Goal: Find specific page/section: Find specific page/section

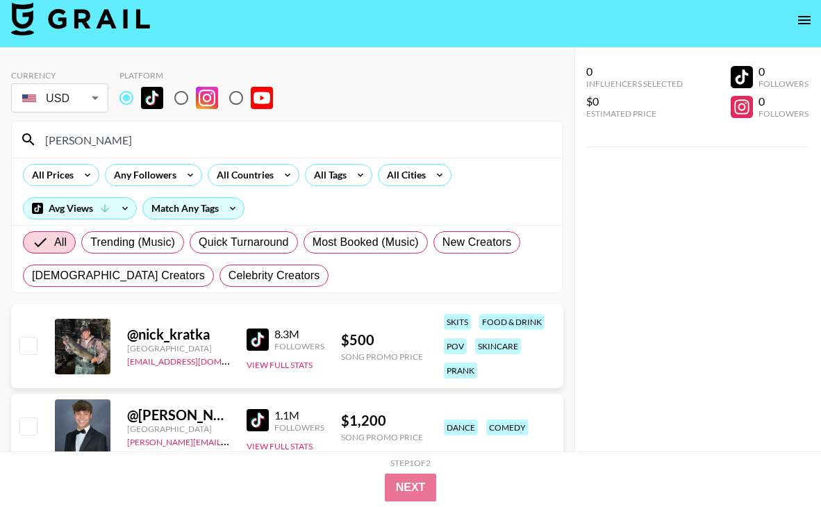
scroll to position [1, 0]
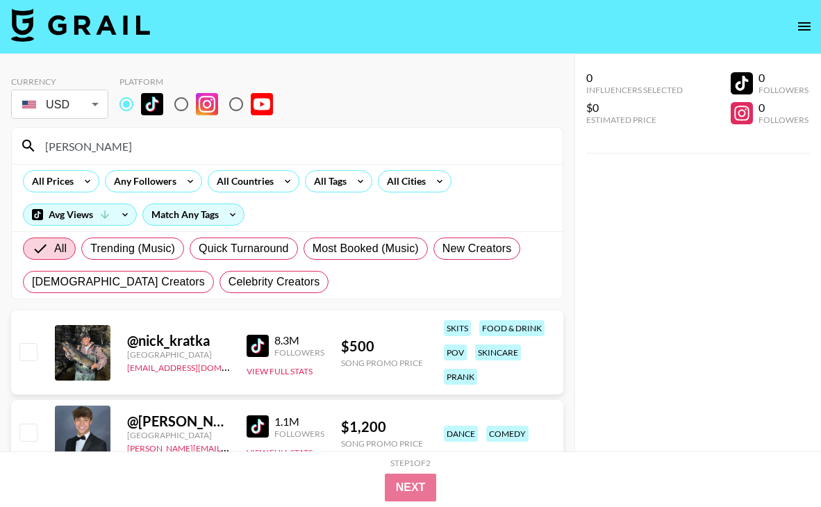
click at [172, 148] on input "[PERSON_NAME]" at bounding box center [295, 146] width 517 height 22
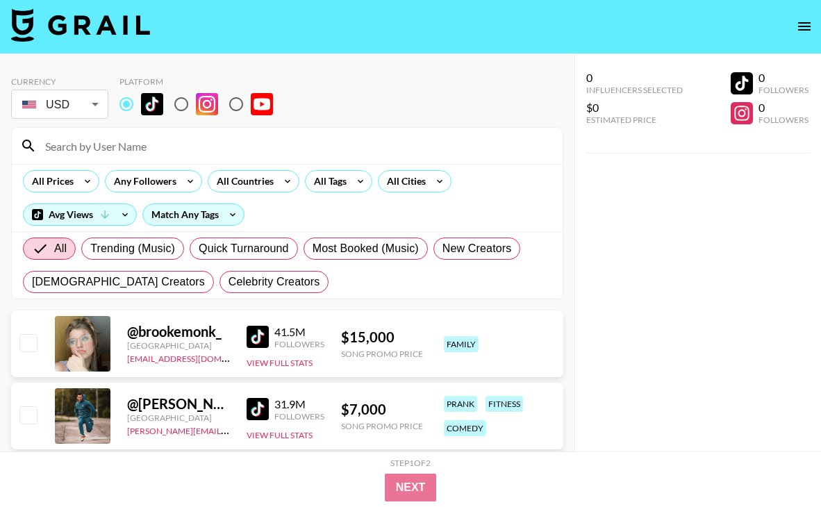
click at [328, 119] on div "Currency USD USD ​ Platform" at bounding box center [287, 98] width 552 height 45
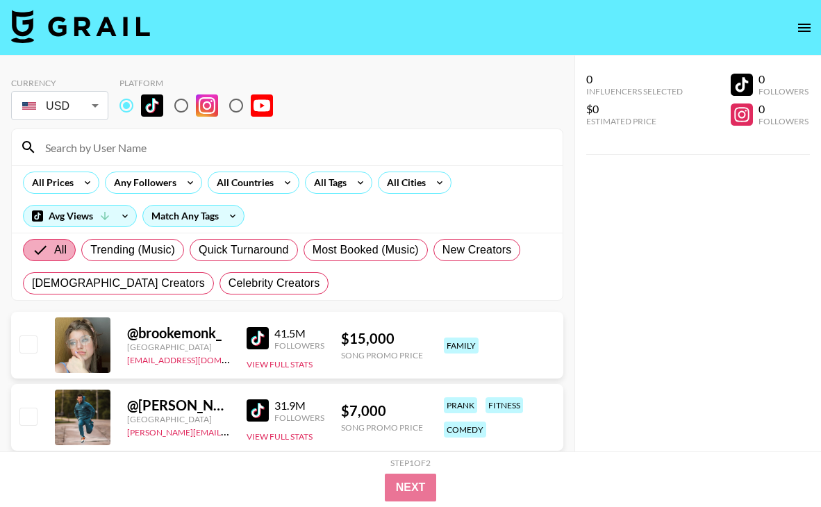
click at [59, 253] on span "All" at bounding box center [60, 250] width 12 height 17
click at [54, 253] on input "All" at bounding box center [43, 250] width 22 height 17
click at [158, 253] on span "Trending (Music)" at bounding box center [132, 250] width 85 height 17
click at [90, 250] on input "Trending (Music)" at bounding box center [90, 250] width 0 height 0
radio input "true"
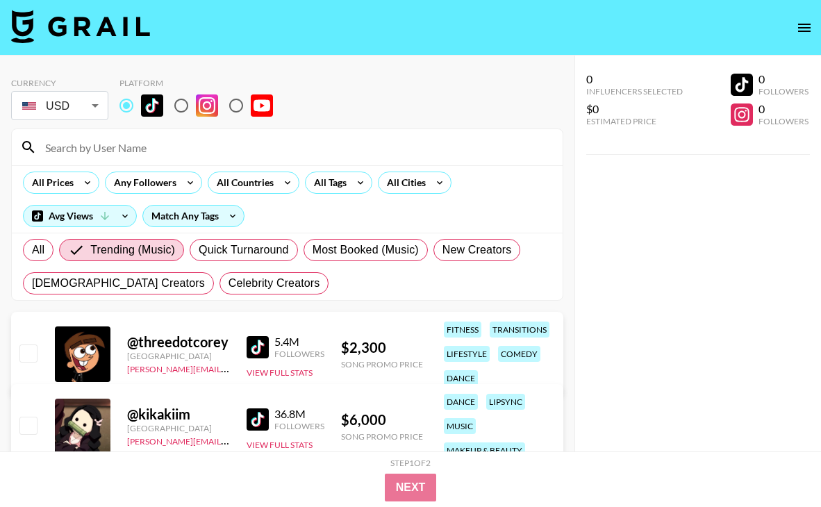
scroll to position [33, 0]
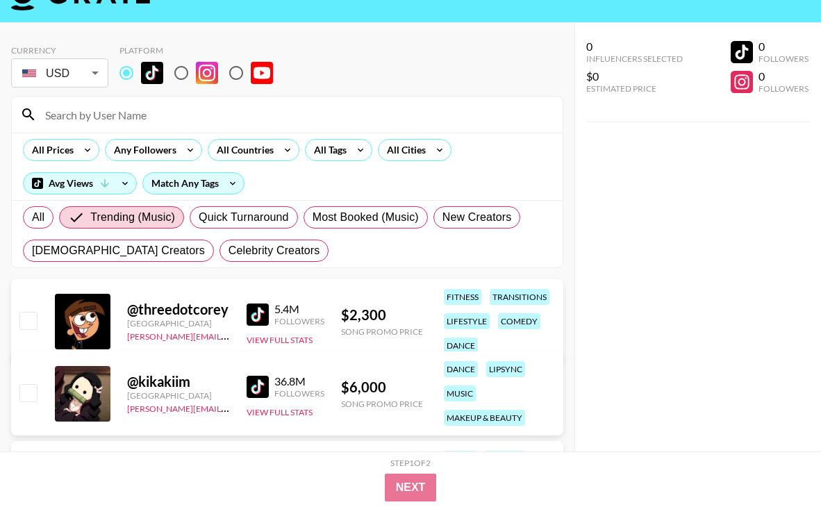
click at [257, 315] on img at bounding box center [258, 314] width 22 height 22
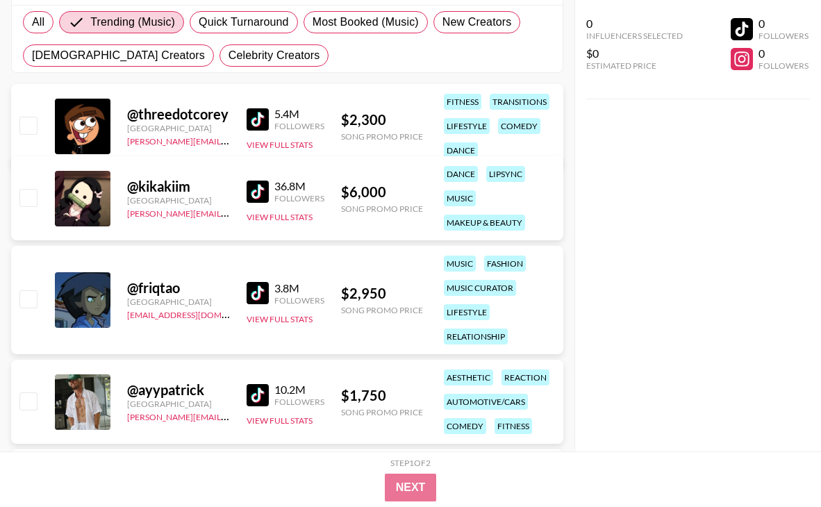
scroll to position [247, 0]
click at [505, 176] on div "lipsync" at bounding box center [505, 173] width 39 height 16
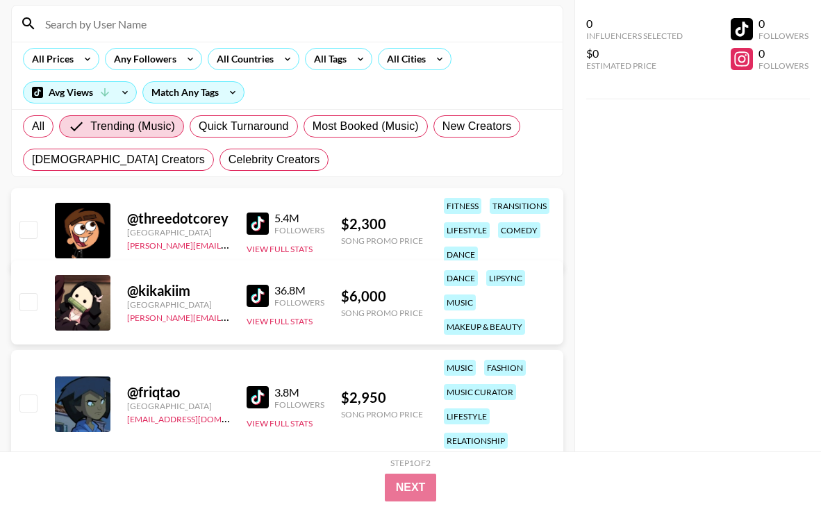
scroll to position [0, 0]
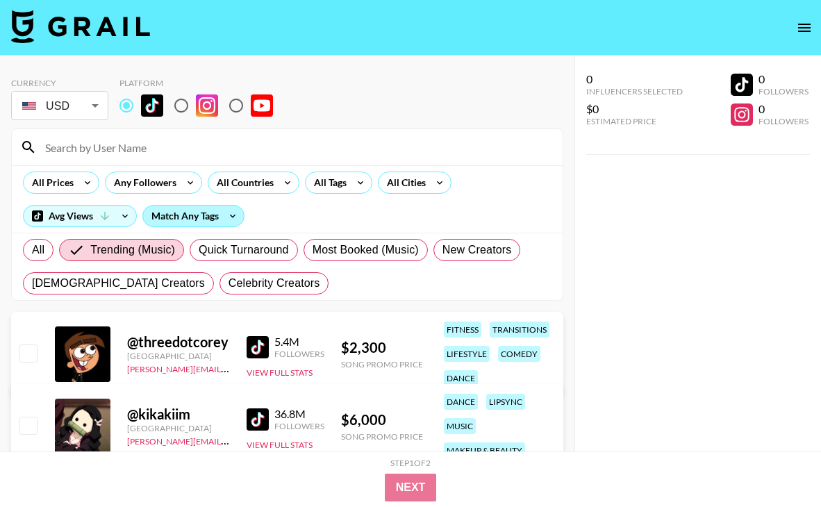
click at [209, 219] on div "Match Any Tags" at bounding box center [193, 216] width 101 height 21
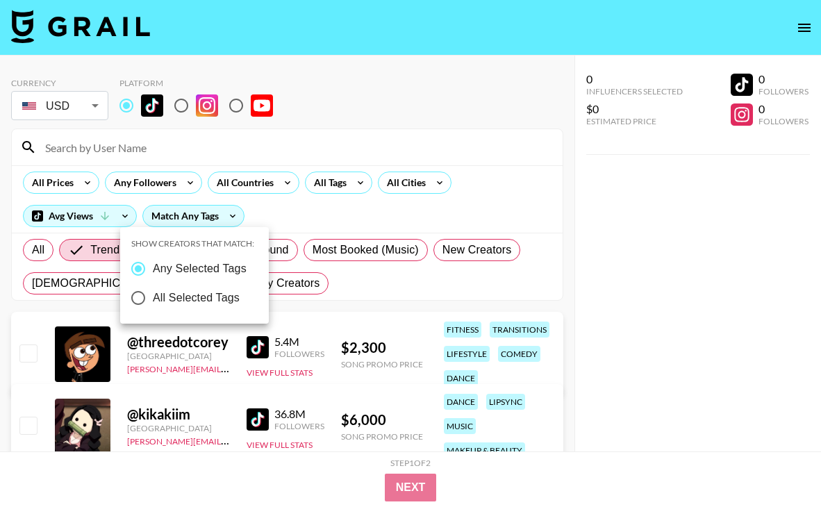
click at [284, 219] on div at bounding box center [410, 253] width 821 height 507
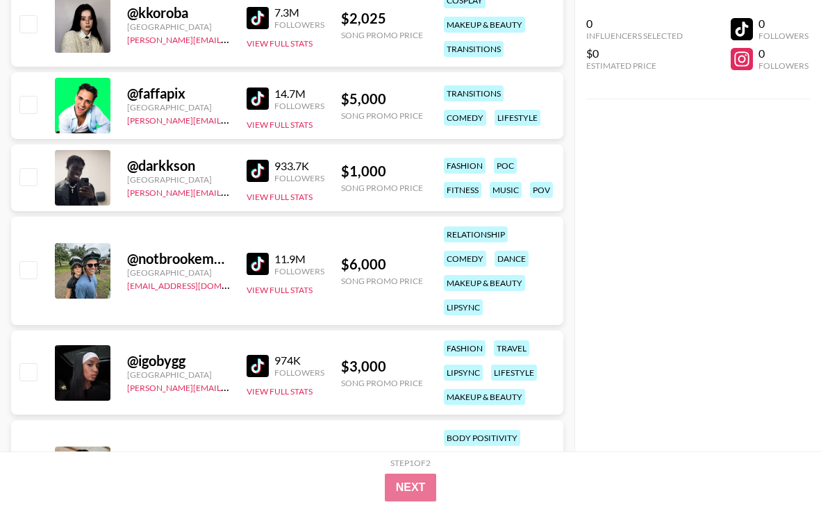
scroll to position [2014, 0]
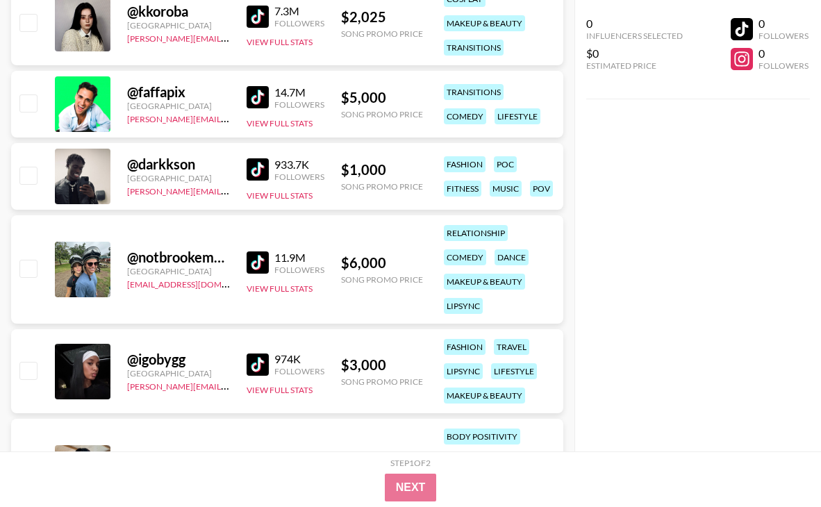
click at [254, 167] on img at bounding box center [258, 169] width 22 height 22
